Goal: Information Seeking & Learning: Learn about a topic

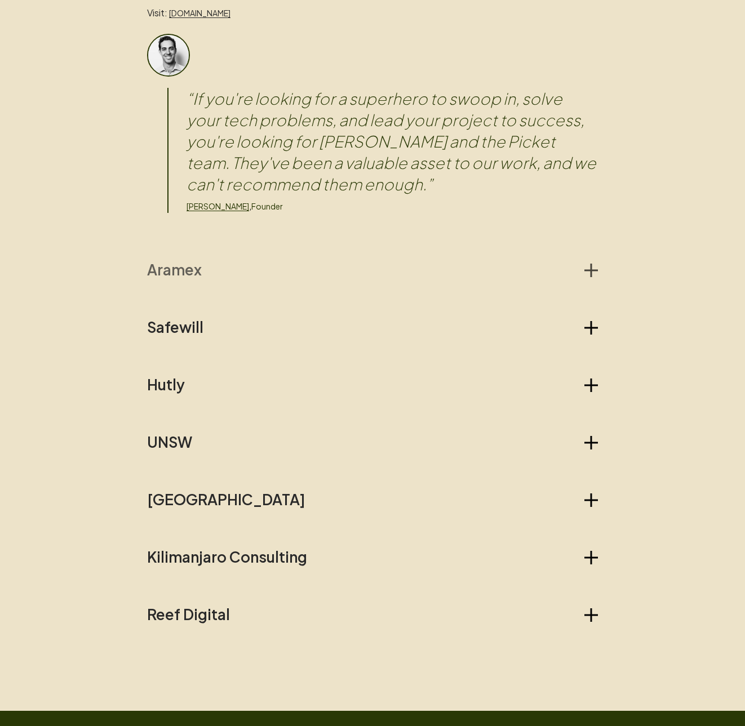
click at [191, 273] on h2 "Aramex" at bounding box center [174, 270] width 55 height 18
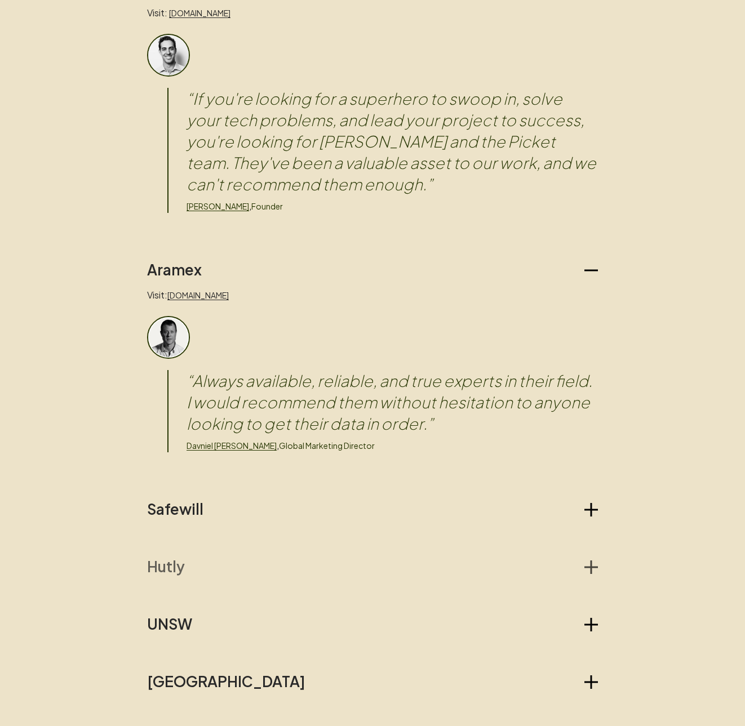
click at [170, 565] on h2 "Hutly" at bounding box center [166, 567] width 38 height 18
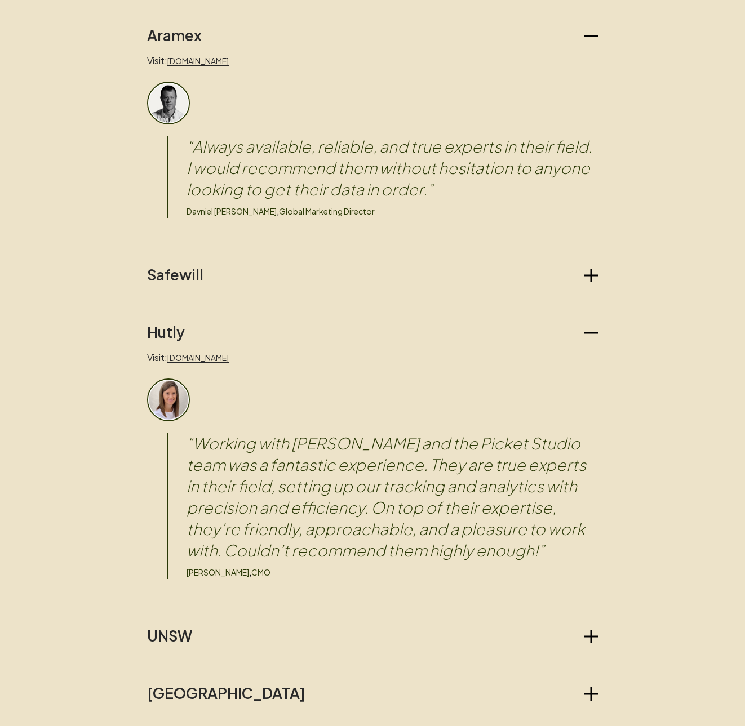
scroll to position [1454, 0]
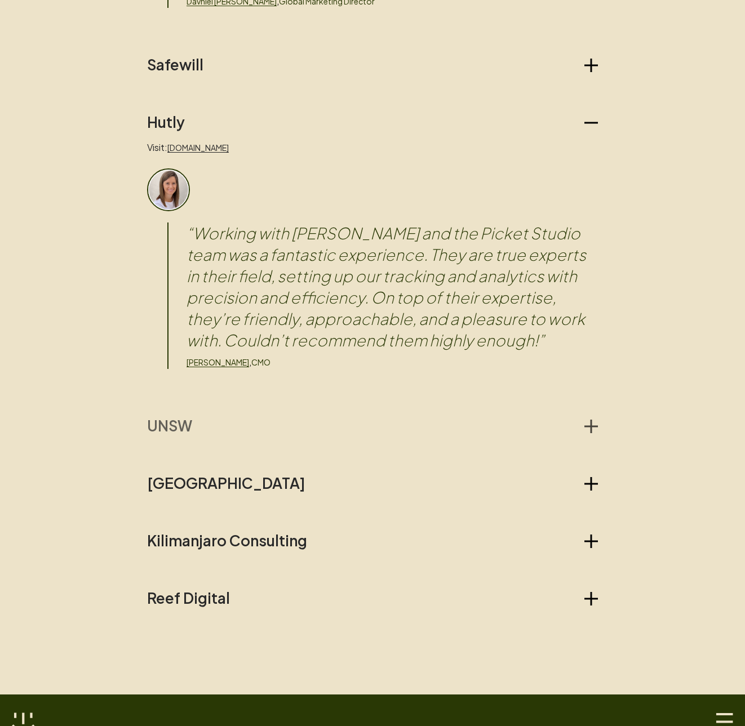
click at [182, 425] on h2 "UNSW" at bounding box center [169, 426] width 45 height 18
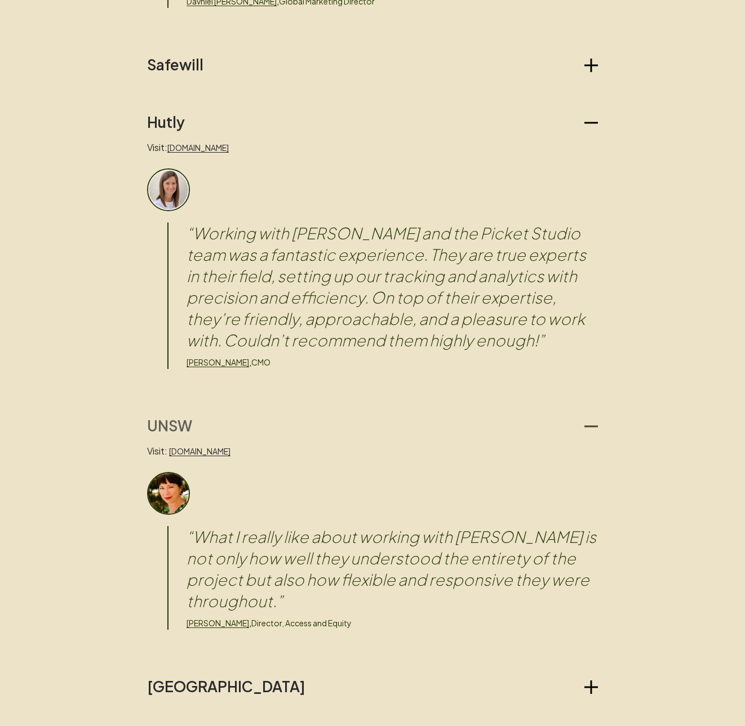
click at [182, 425] on h2 "UNSW" at bounding box center [169, 426] width 45 height 18
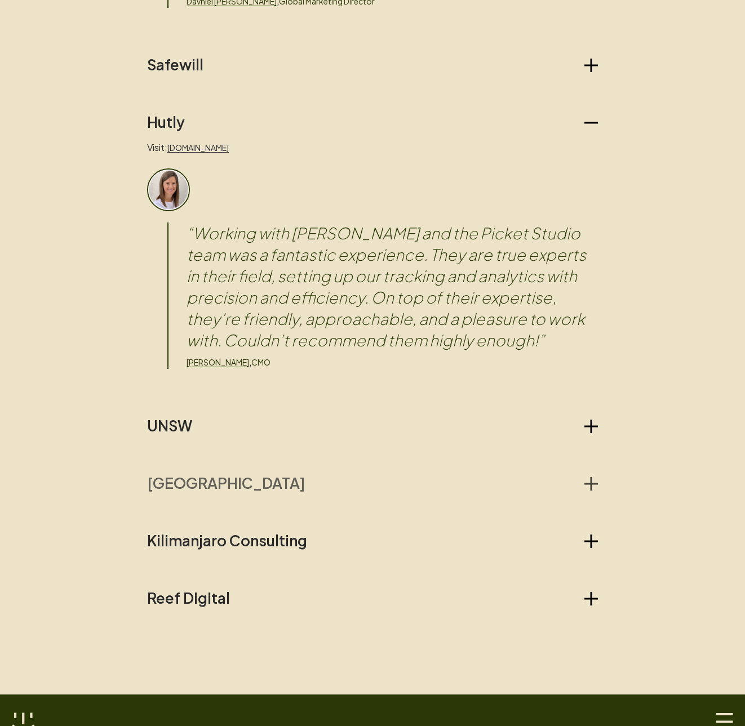
click at [190, 489] on h2 "[GEOGRAPHIC_DATA]" at bounding box center [226, 483] width 158 height 18
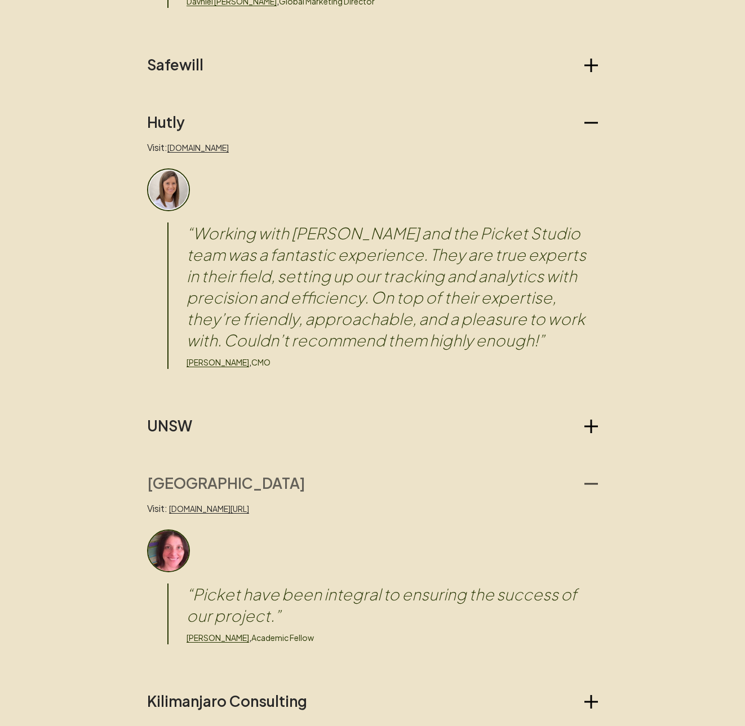
click at [190, 489] on h2 "[GEOGRAPHIC_DATA]" at bounding box center [226, 483] width 158 height 18
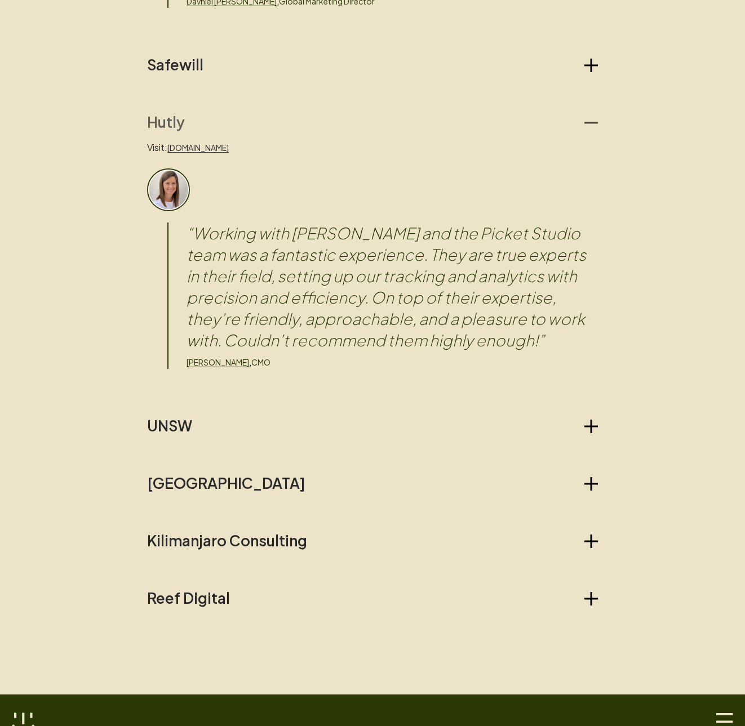
click at [597, 122] on icon "button" at bounding box center [591, 123] width 14 height 2
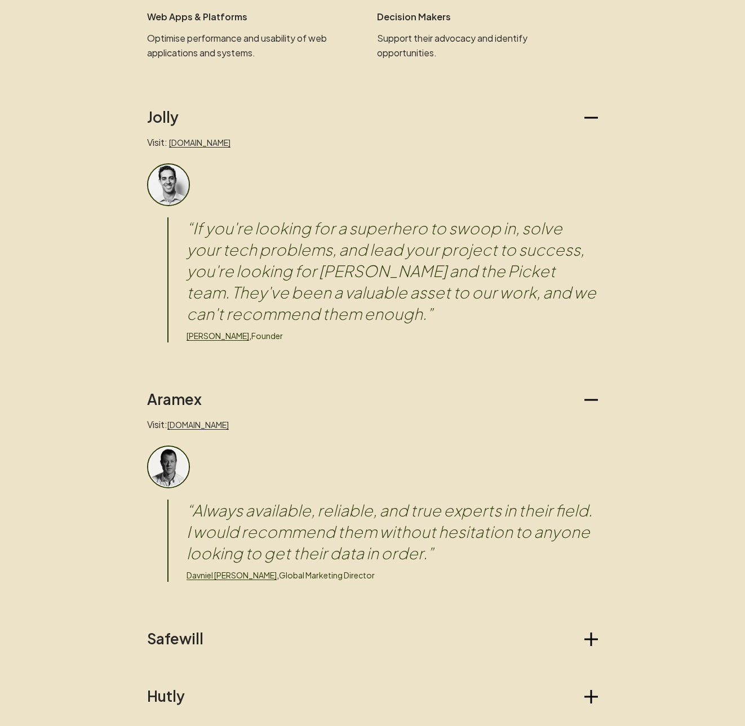
scroll to position [863, 0]
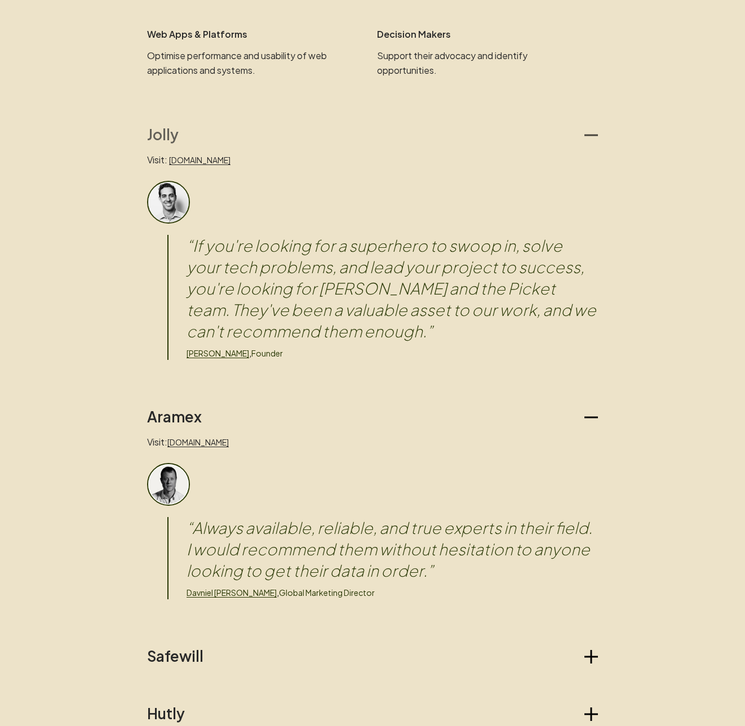
click at [597, 136] on icon "button" at bounding box center [591, 135] width 14 height 14
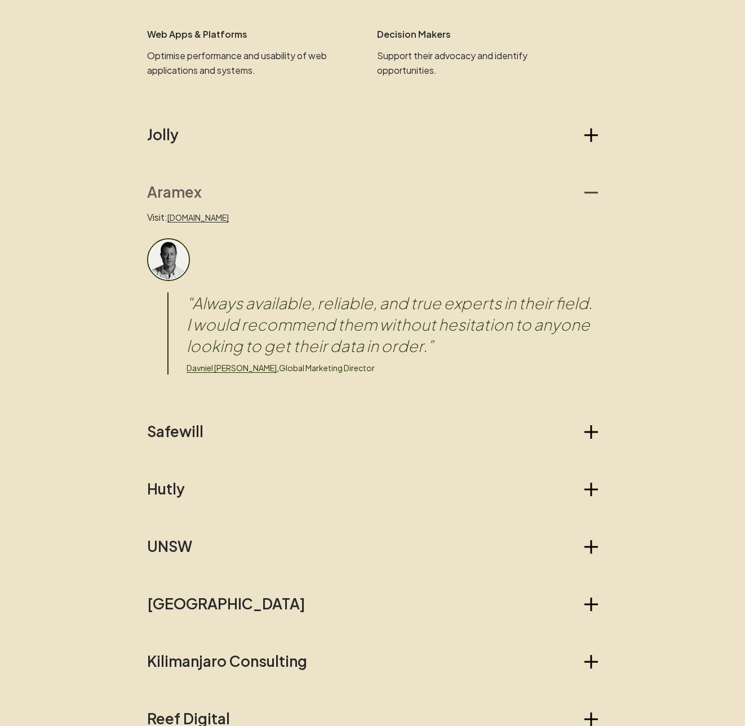
click at [591, 187] on icon "button" at bounding box center [591, 193] width 14 height 14
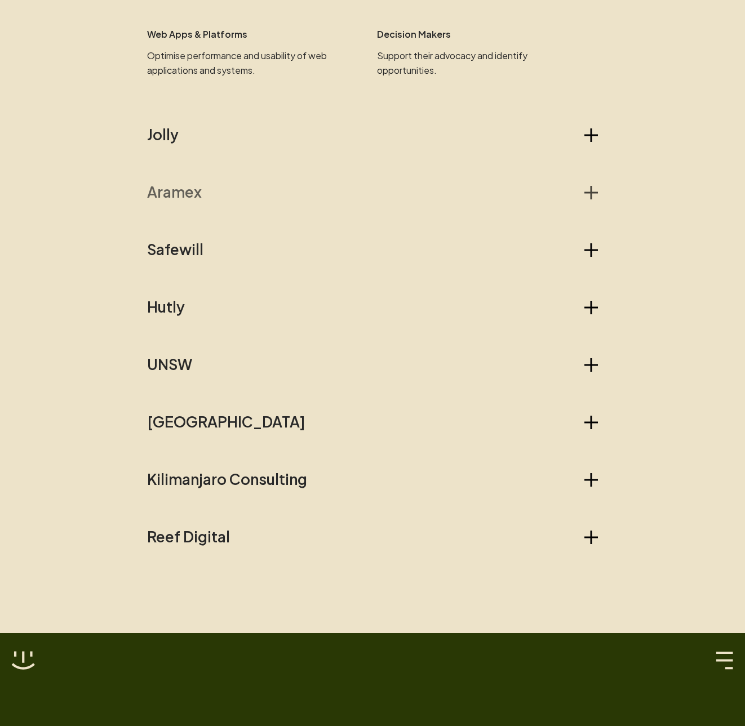
click at [591, 187] on icon "button" at bounding box center [592, 193] width 2 height 14
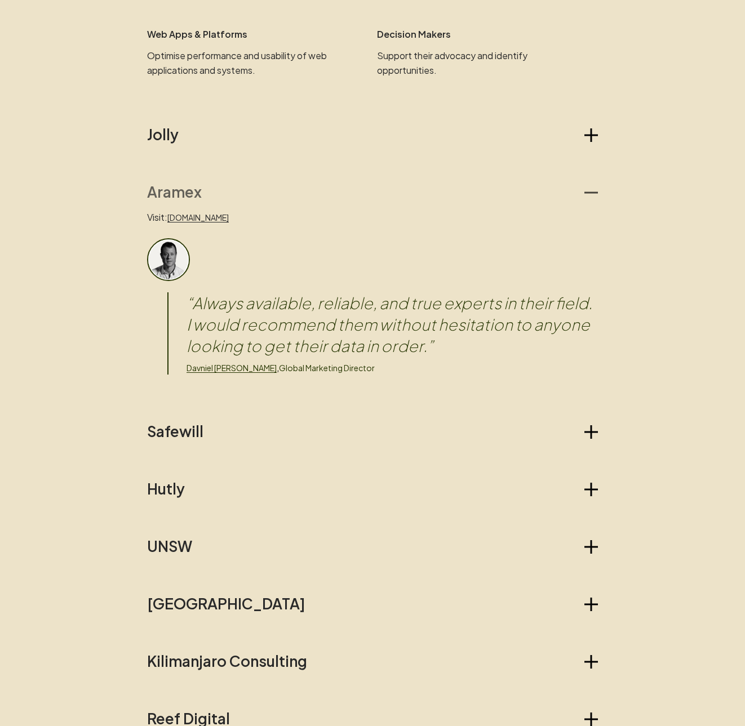
click at [205, 190] on button "Aramex" at bounding box center [372, 192] width 451 height 18
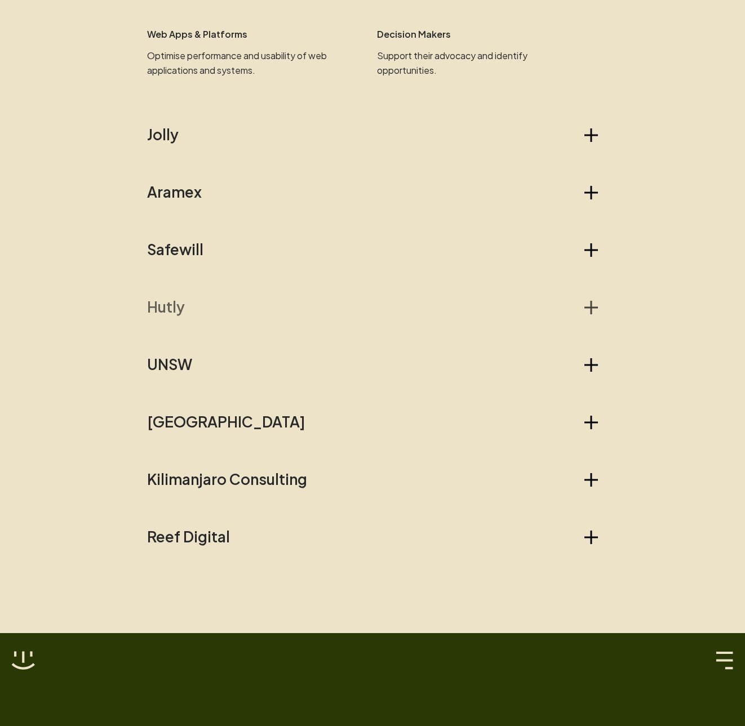
click at [176, 312] on h2 "Hutly" at bounding box center [166, 307] width 38 height 18
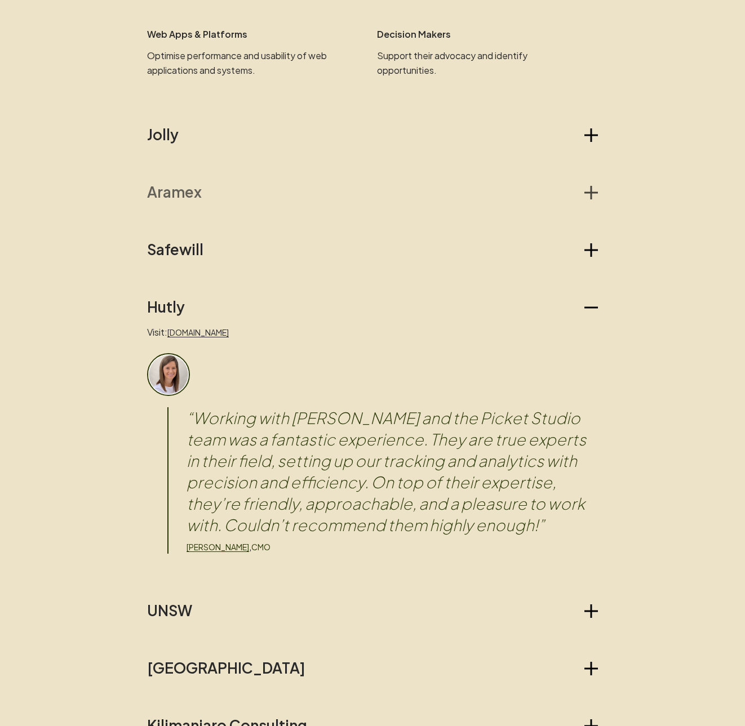
click at [177, 191] on h2 "Aramex" at bounding box center [174, 192] width 55 height 18
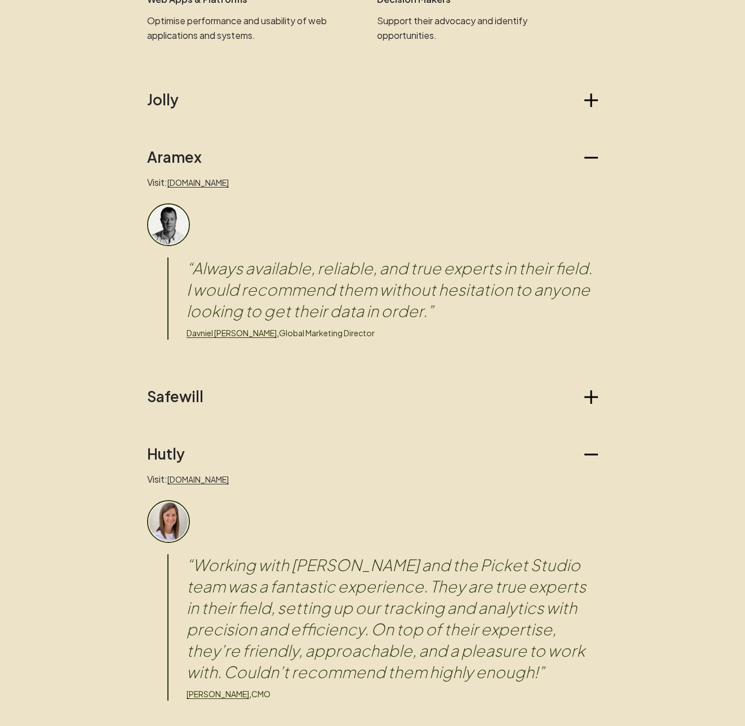
scroll to position [955, 0]
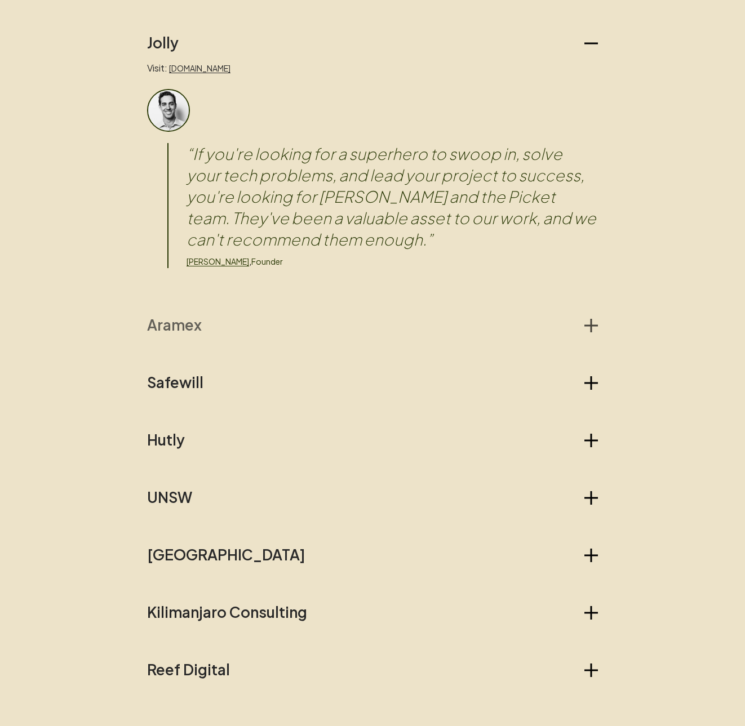
click at [183, 332] on h2 "Aramex" at bounding box center [174, 325] width 55 height 18
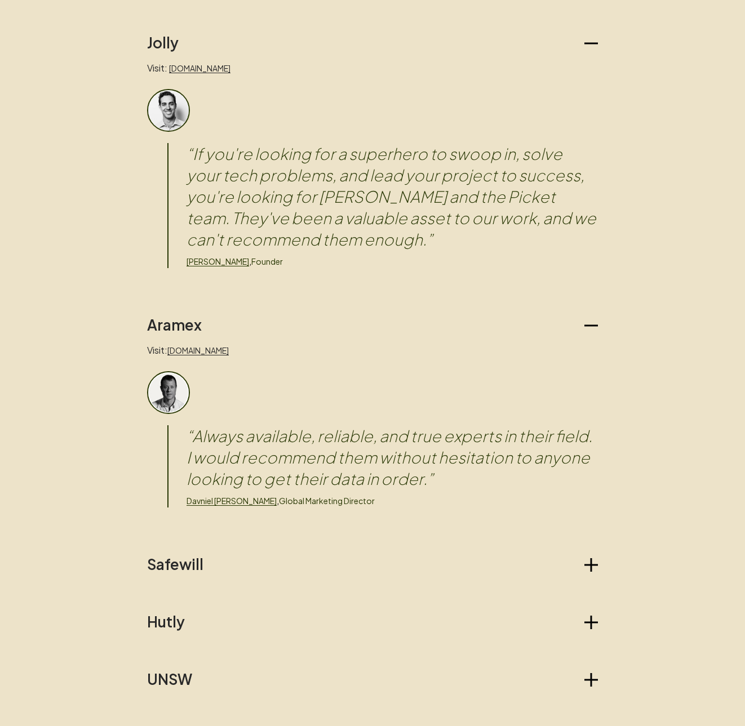
drag, startPoint x: 188, startPoint y: 330, endPoint x: 207, endPoint y: 314, distance: 25.6
click at [188, 330] on h2 "Aramex" at bounding box center [174, 325] width 55 height 18
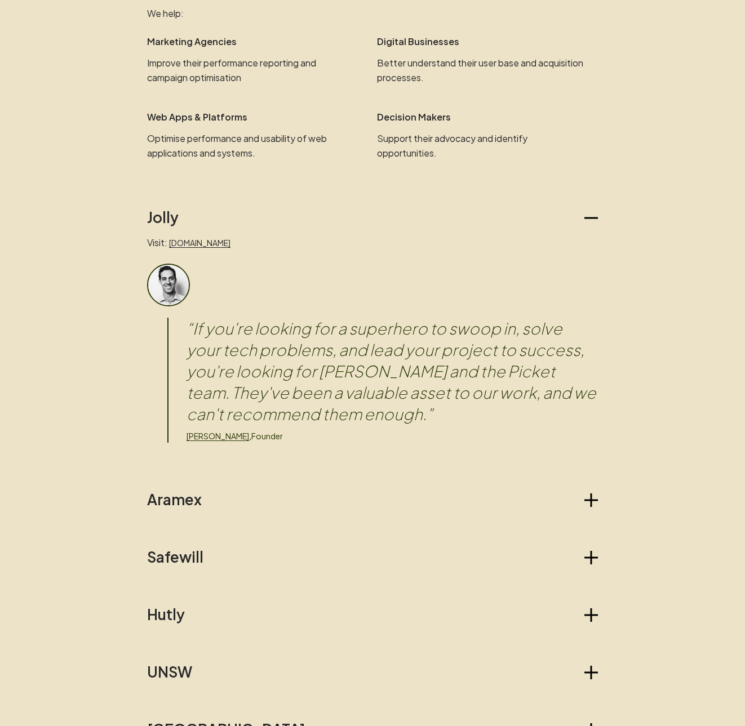
scroll to position [783, 0]
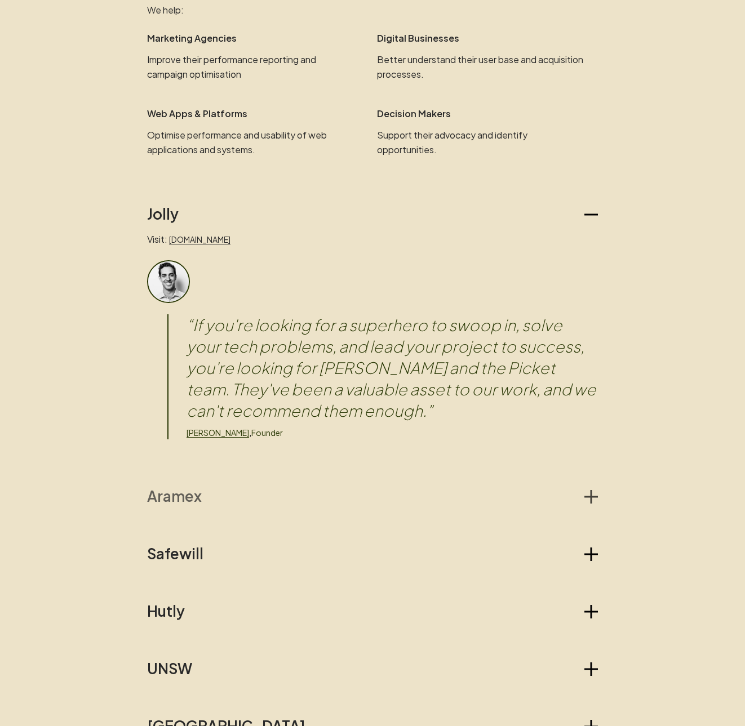
click at [168, 489] on h2 "Aramex" at bounding box center [174, 496] width 55 height 18
